Goal: Find specific page/section: Find specific page/section

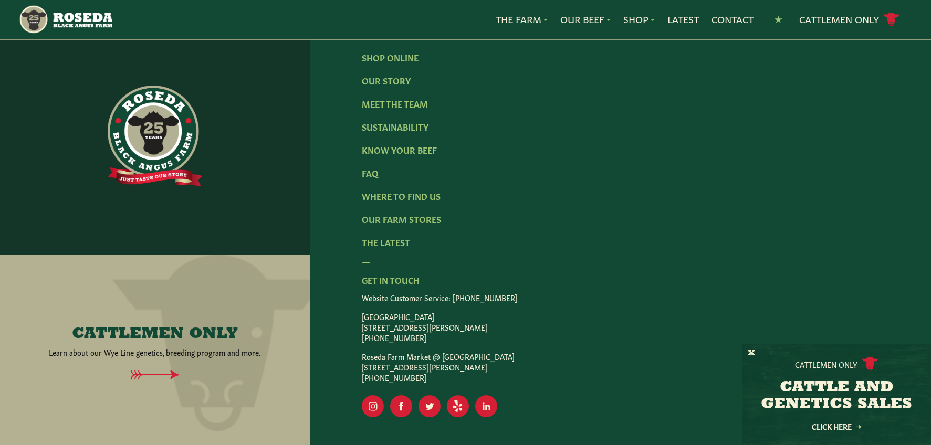
scroll to position [1819, 0]
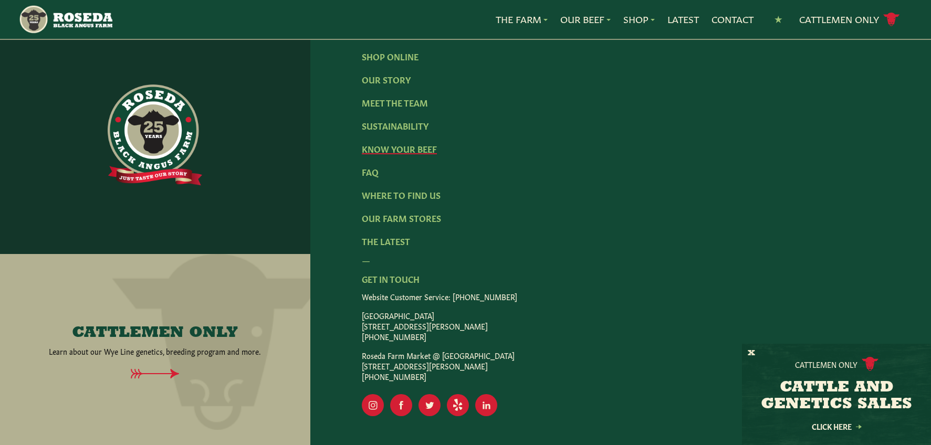
click at [400, 154] on link "Know Your Beef" at bounding box center [399, 149] width 75 height 12
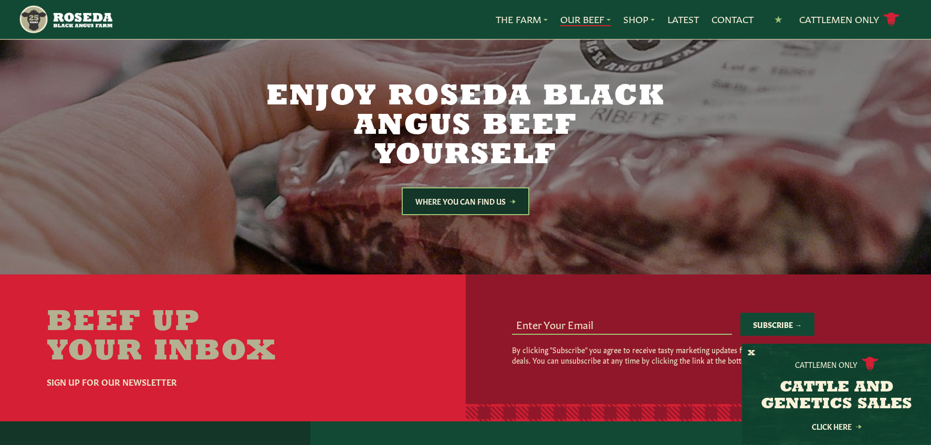
scroll to position [1866, 0]
click at [446, 188] on link "Where You Can Find Us" at bounding box center [466, 202] width 128 height 28
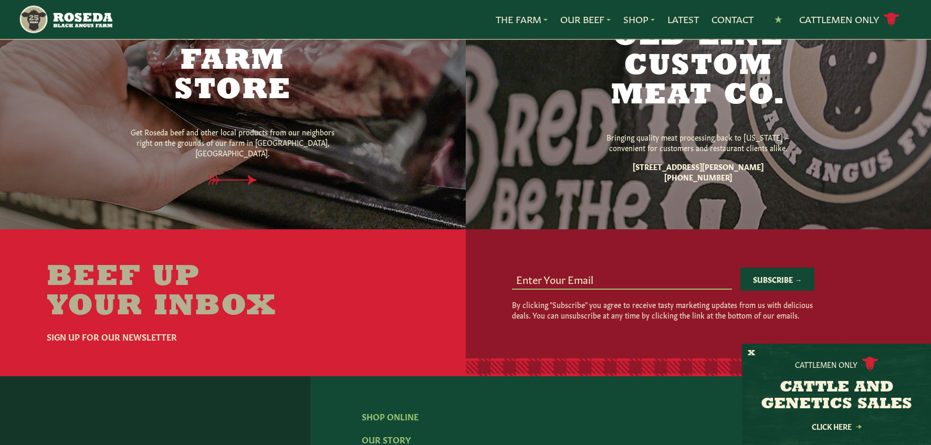
scroll to position [744, 0]
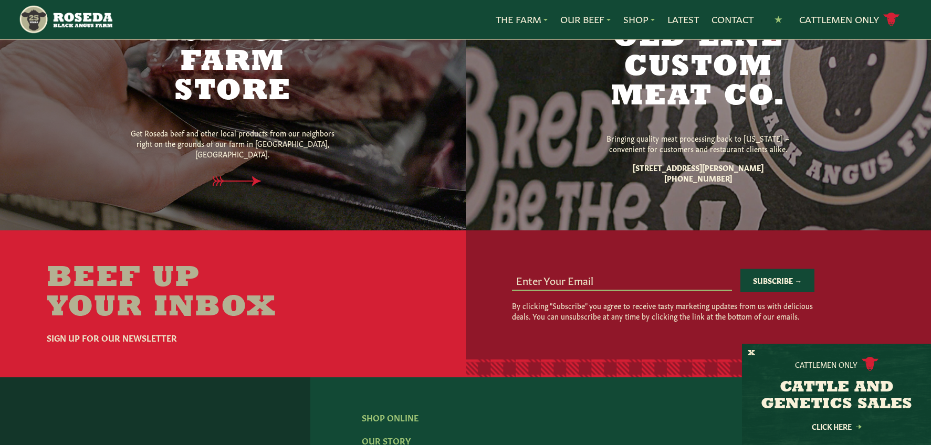
click at [262, 134] on div "Visit Our Farm Store Get Roseda beef and other local products from our neighbor…" at bounding box center [232, 103] width 220 height 254
click at [236, 177] on div "Visit Our Farm Store Get Roseda beef and other local products from our neighbor…" at bounding box center [232, 103] width 220 height 254
